Goal: Transaction & Acquisition: Purchase product/service

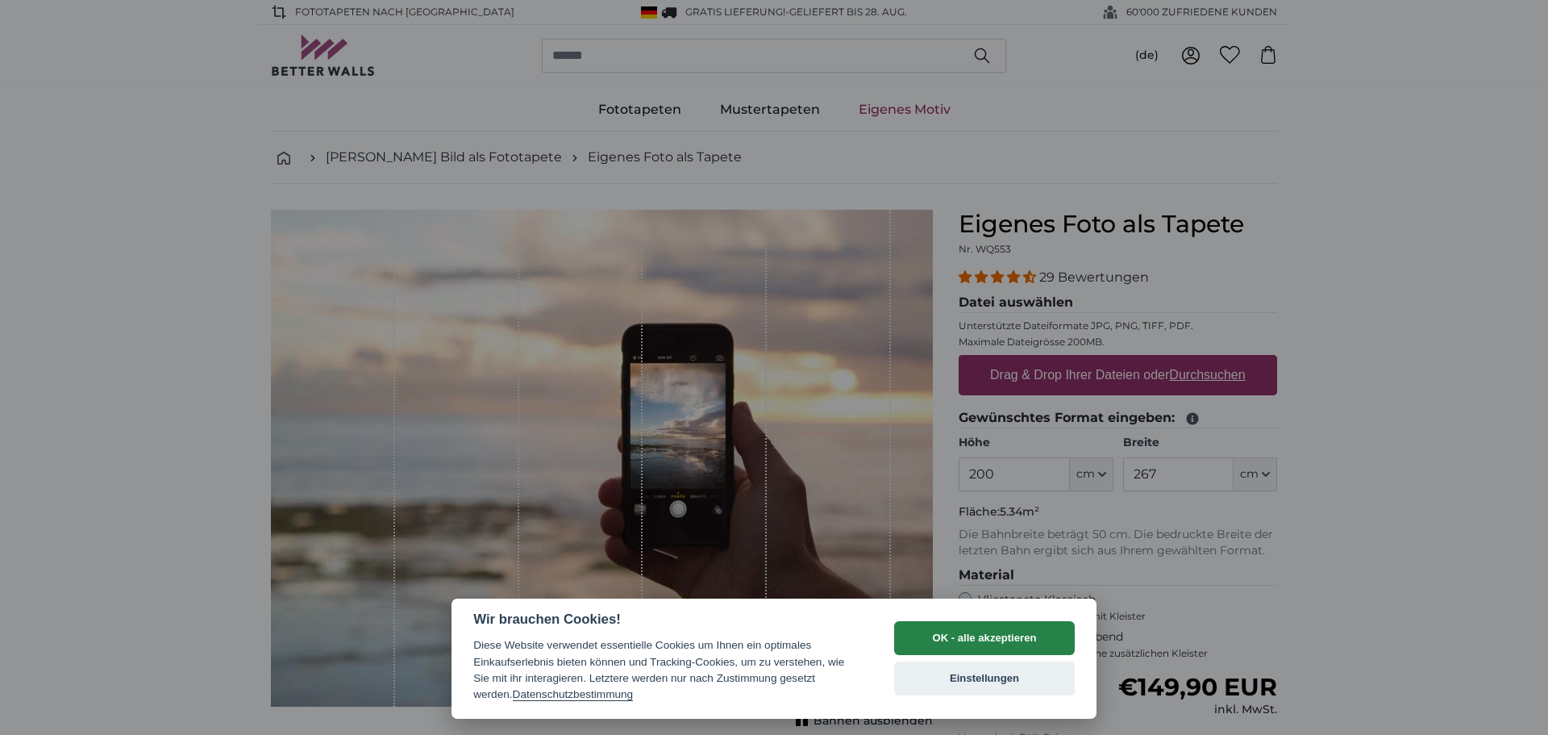
click at [997, 629] on button "OK - alle akzeptieren" at bounding box center [984, 638] width 181 height 34
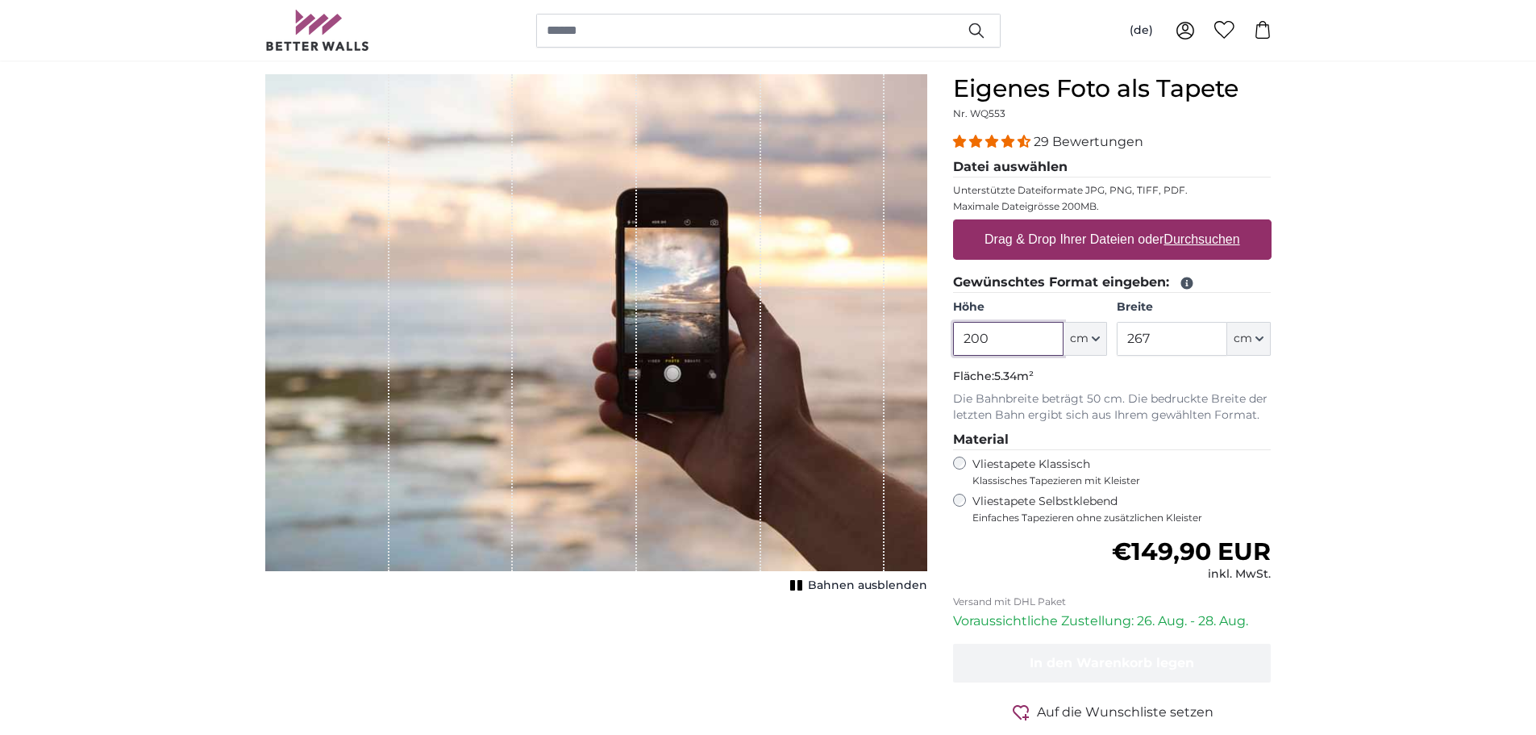
scroll to position [161, 0]
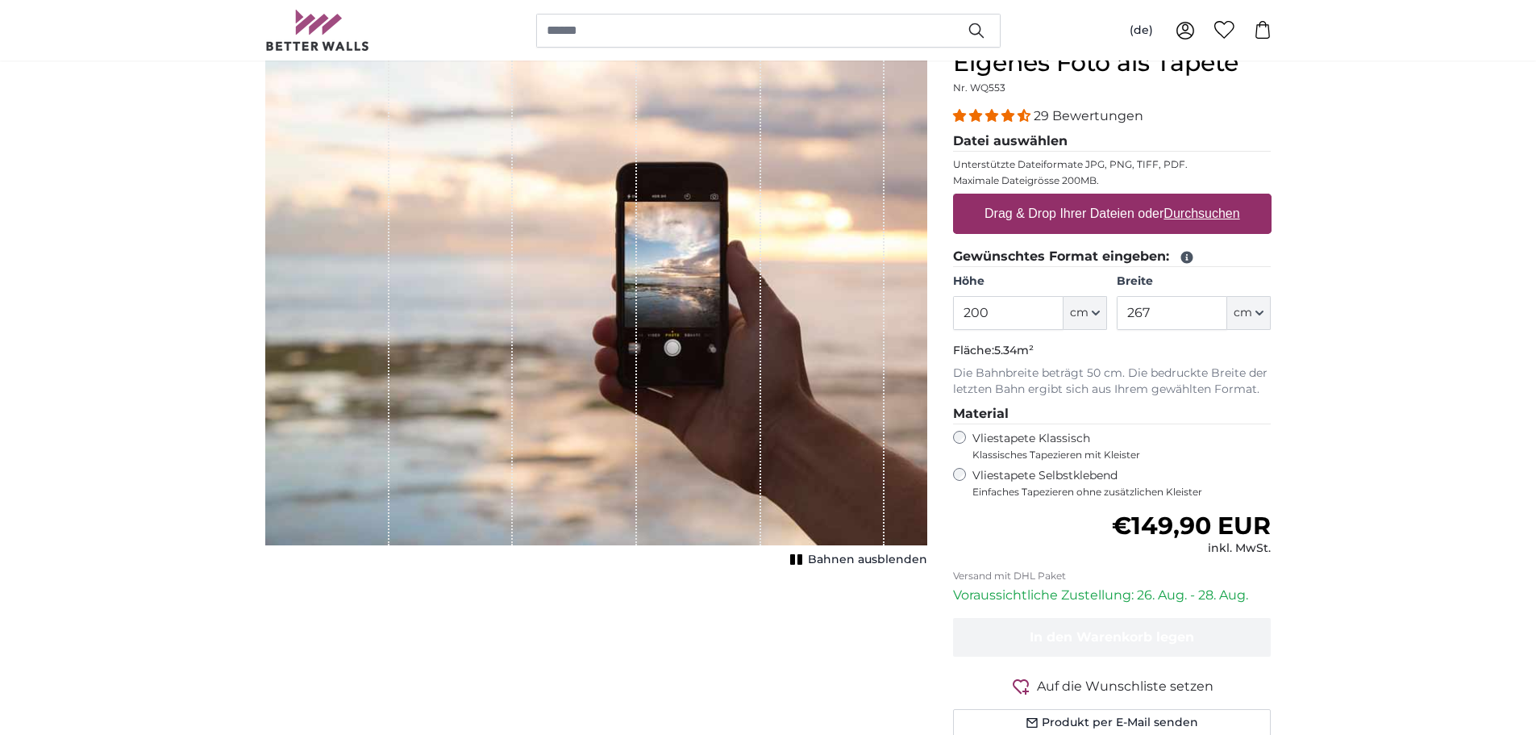
click at [1118, 212] on label "Drag & Drop Ihrer Dateien oder Durchsuchen" at bounding box center [1112, 214] width 269 height 32
click at [1118, 198] on input "Drag & Drop Ihrer Dateien oder Durchsuchen" at bounding box center [1112, 196] width 319 height 5
type input "**********"
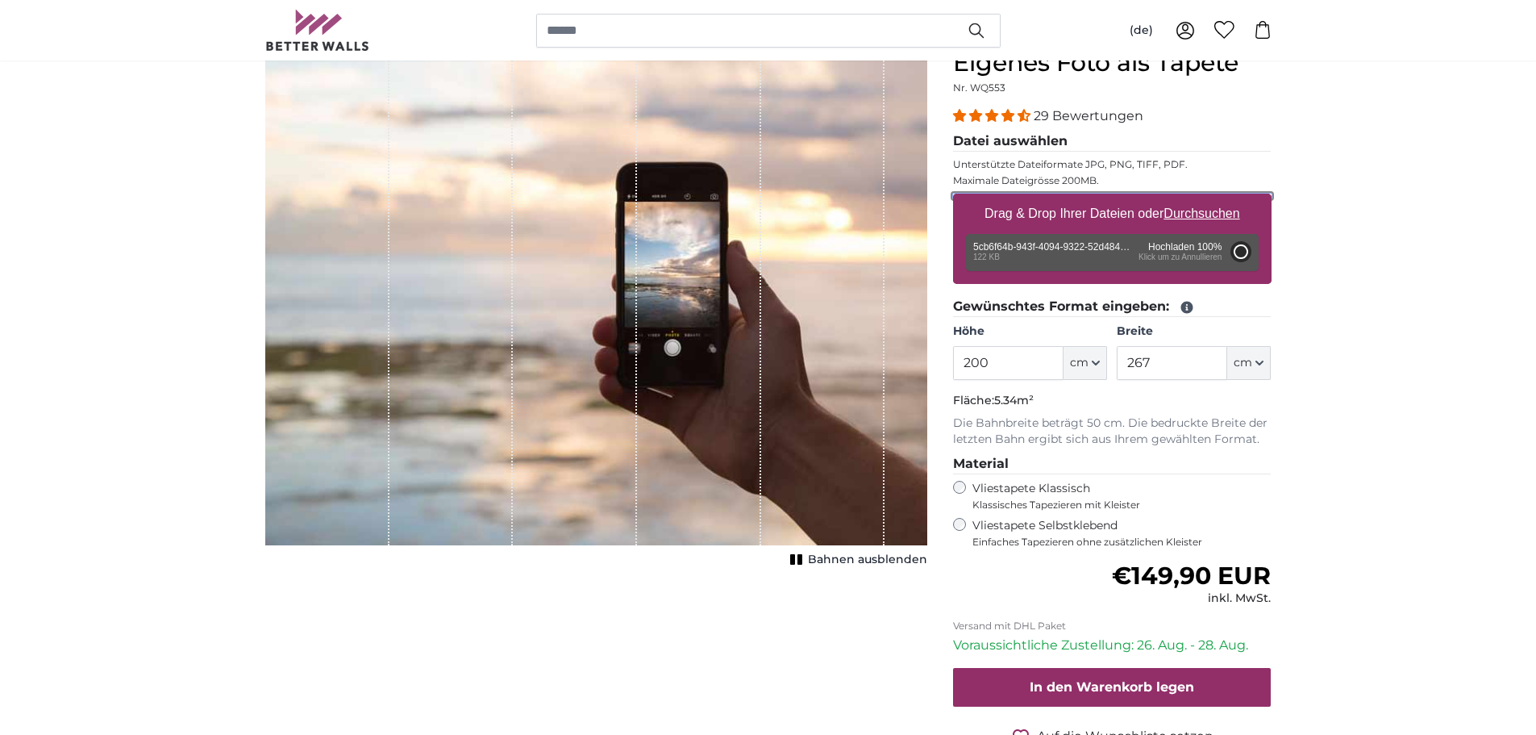
type input "98.5"
type input "66"
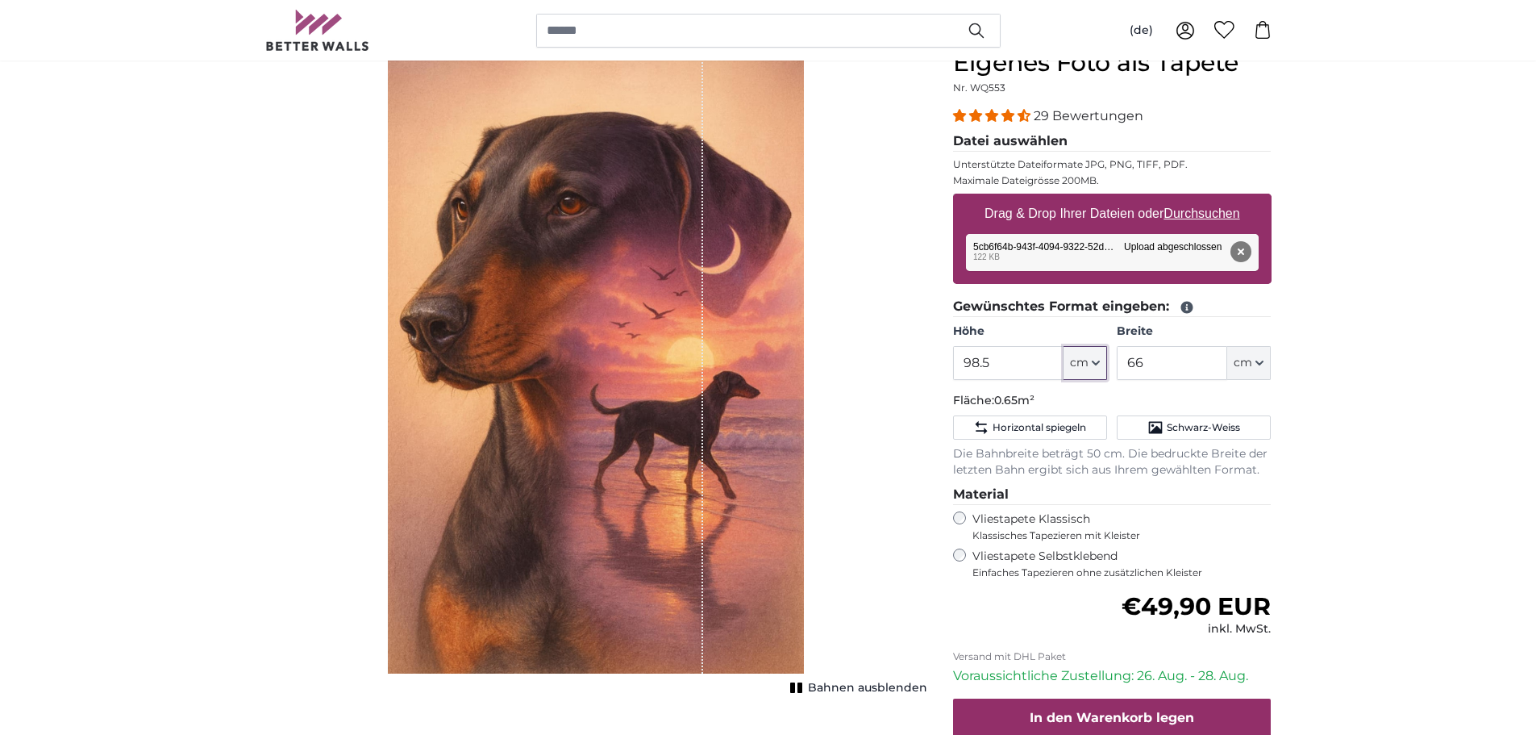
click at [1093, 367] on icon "button" at bounding box center [1096, 363] width 8 height 8
click at [1096, 364] on icon "button" at bounding box center [1096, 363] width 8 height 8
click at [1080, 360] on span "cm" at bounding box center [1079, 363] width 19 height 16
click at [1006, 359] on input "98.5" at bounding box center [1008, 363] width 110 height 34
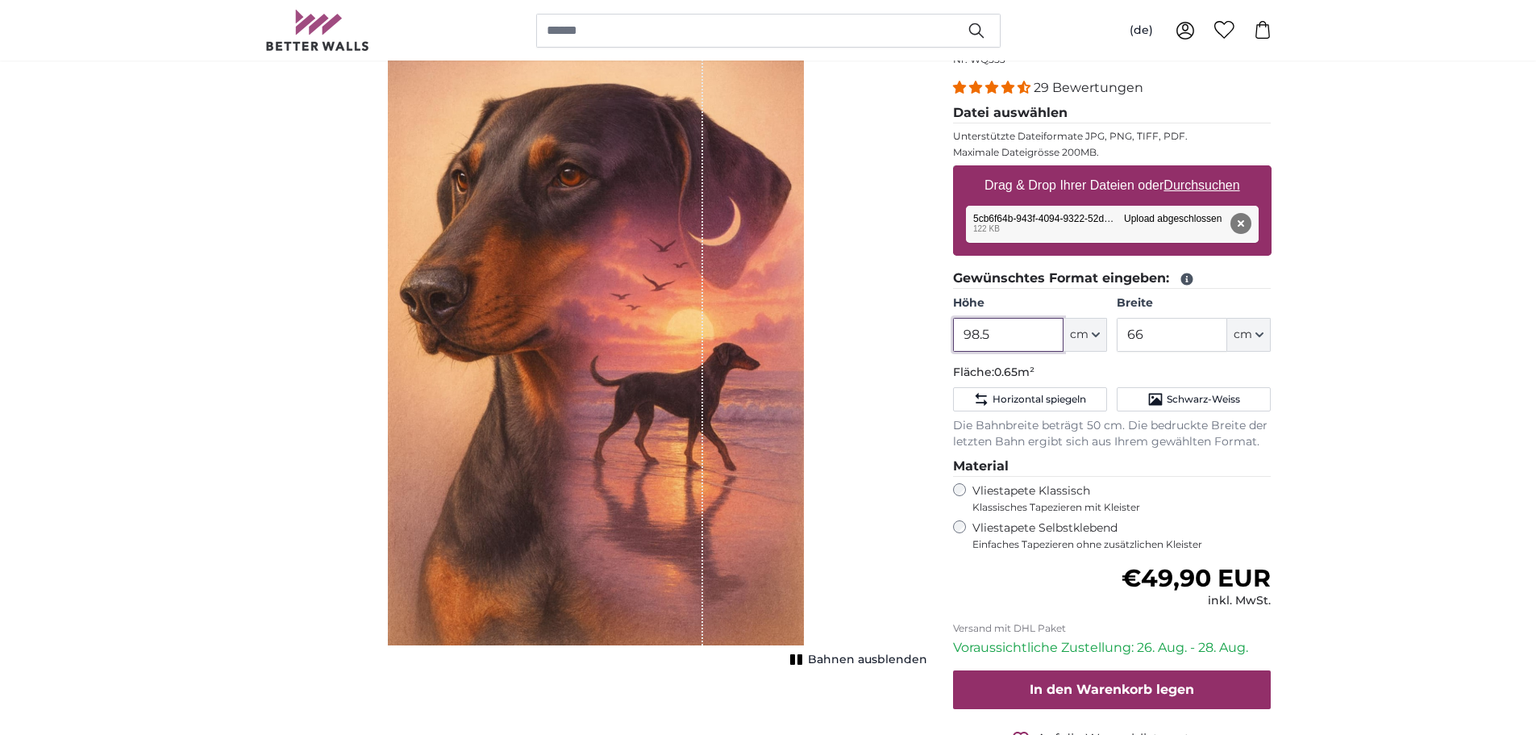
scroll to position [161, 0]
